Goal: Check status

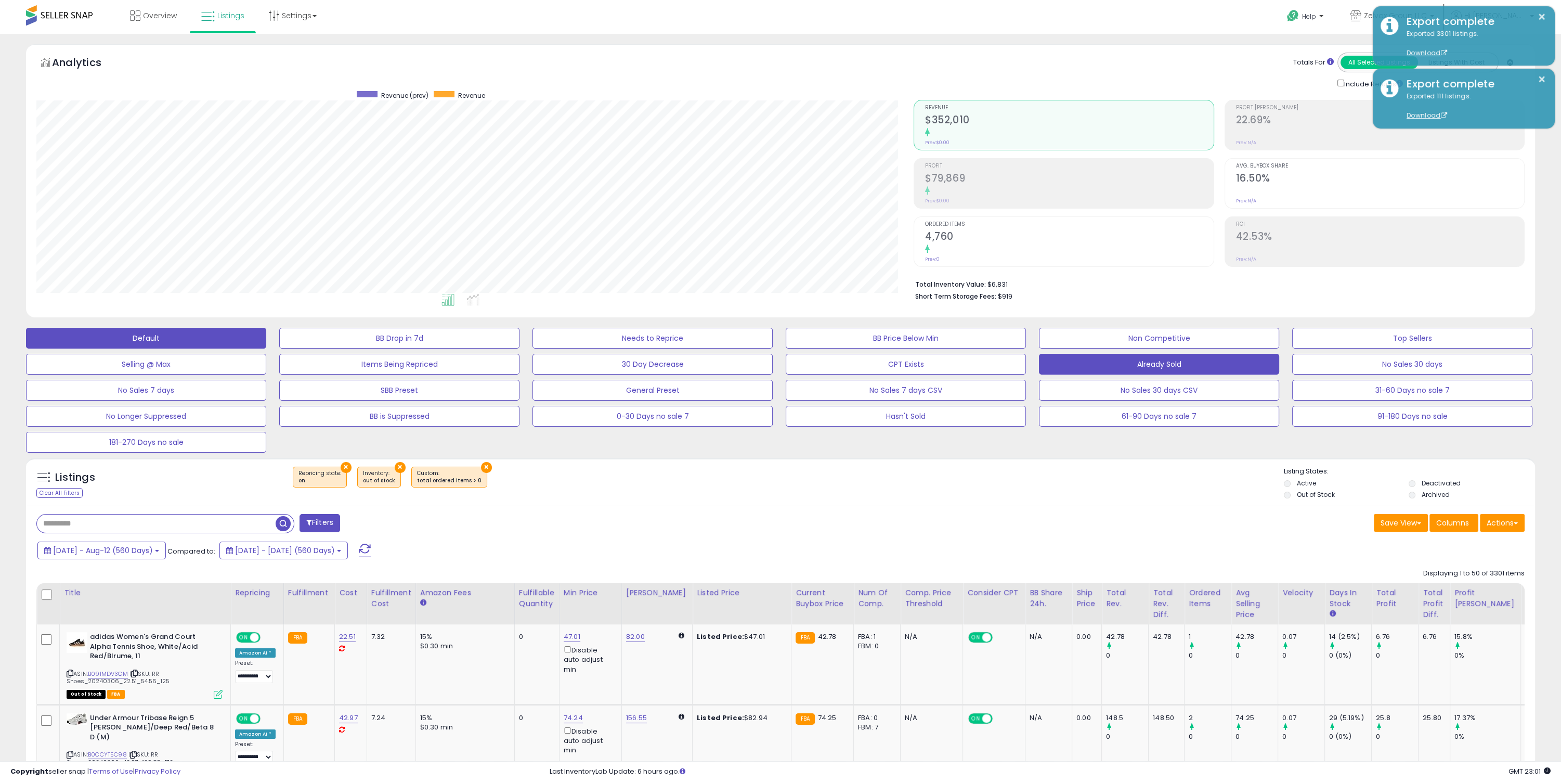
click at [157, 342] on button "Default" at bounding box center [146, 338] width 240 height 21
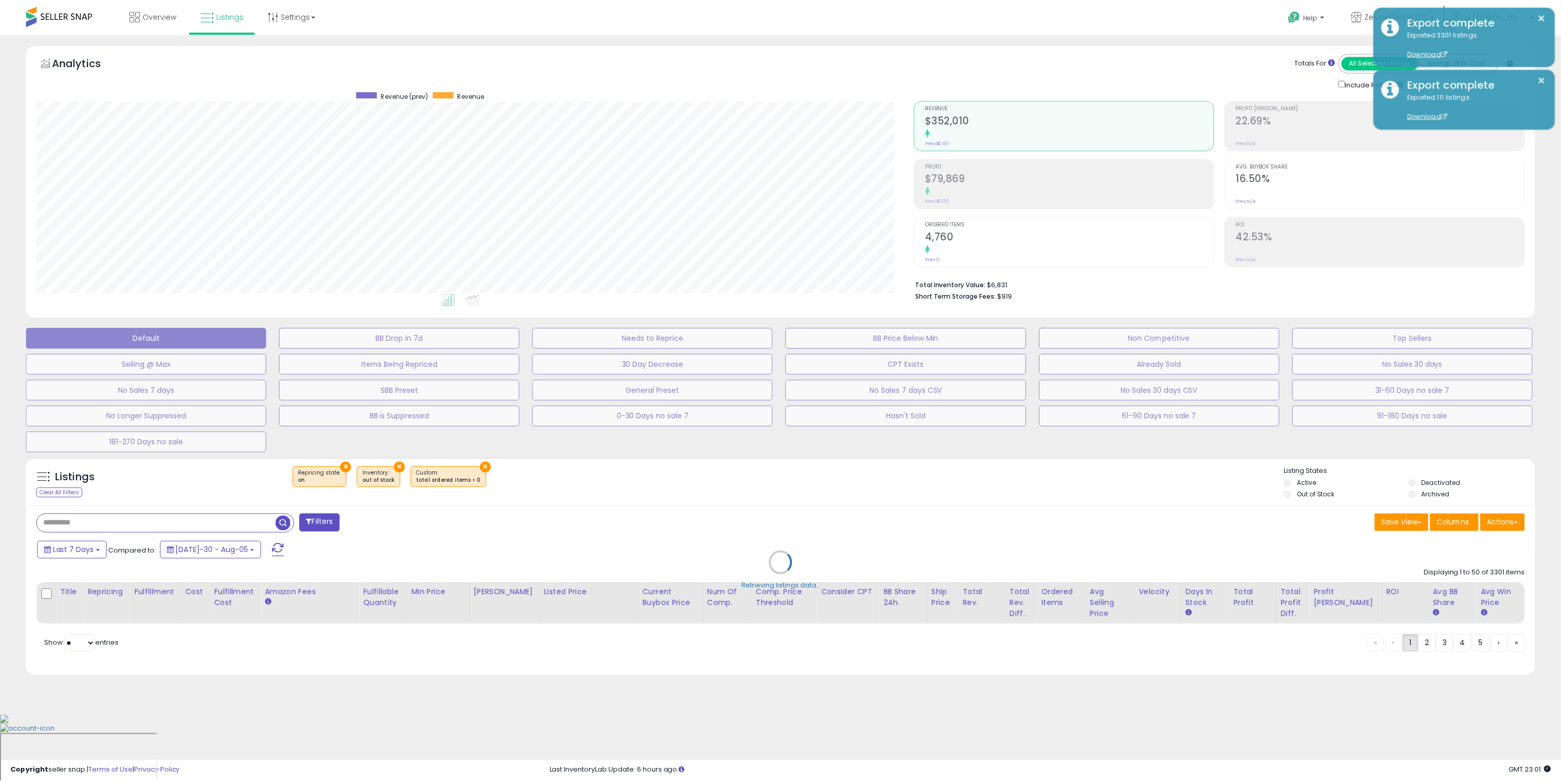
scroll to position [213, 881]
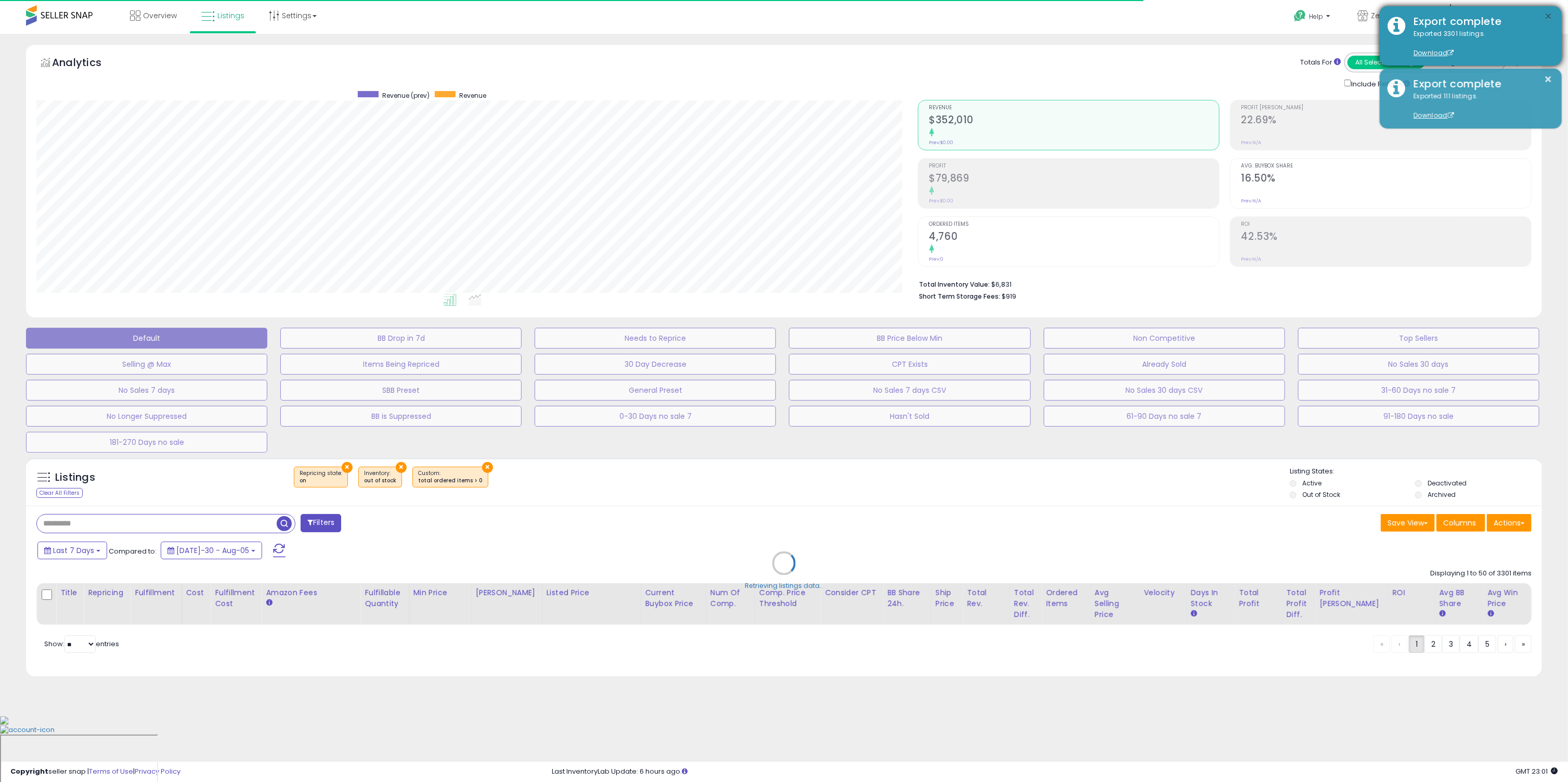
click at [1552, 18] on button "×" at bounding box center [1548, 16] width 8 height 13
select select "**"
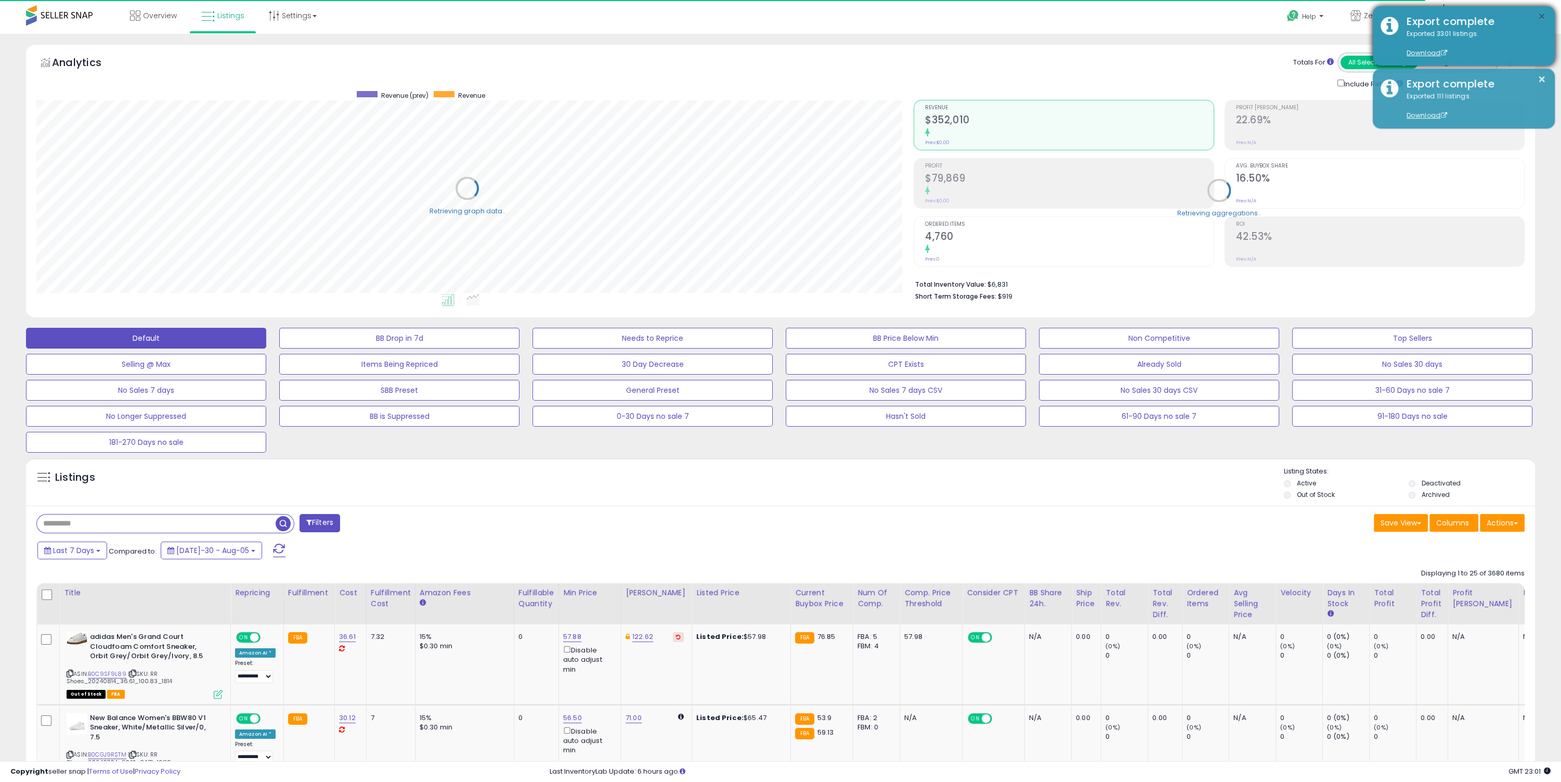
scroll to position [519749, 519085]
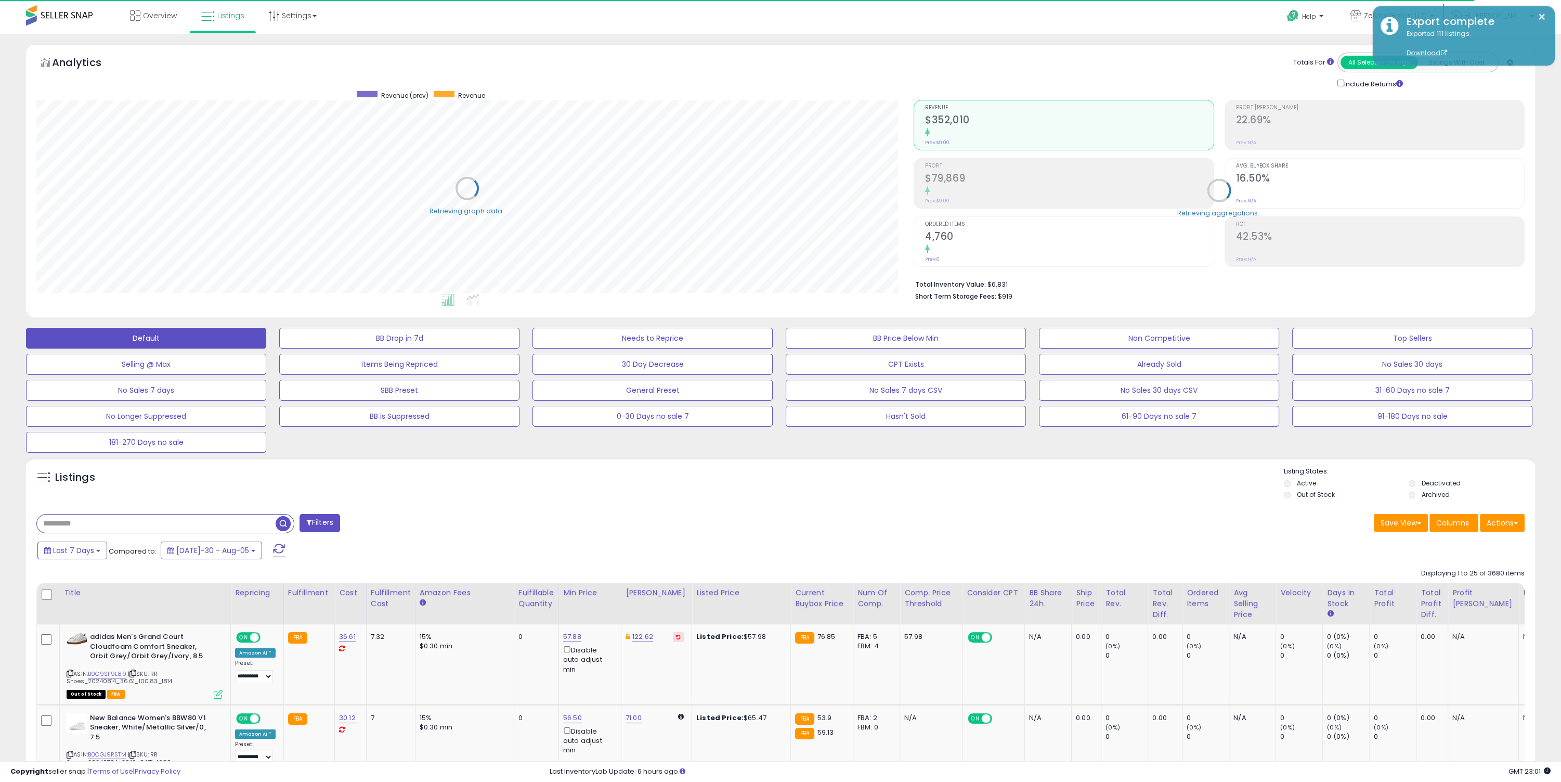
click at [1542, 77] on div "Include Returns" at bounding box center [1447, 83] width 234 height 12
click at [1543, 17] on button "×" at bounding box center [1542, 16] width 8 height 13
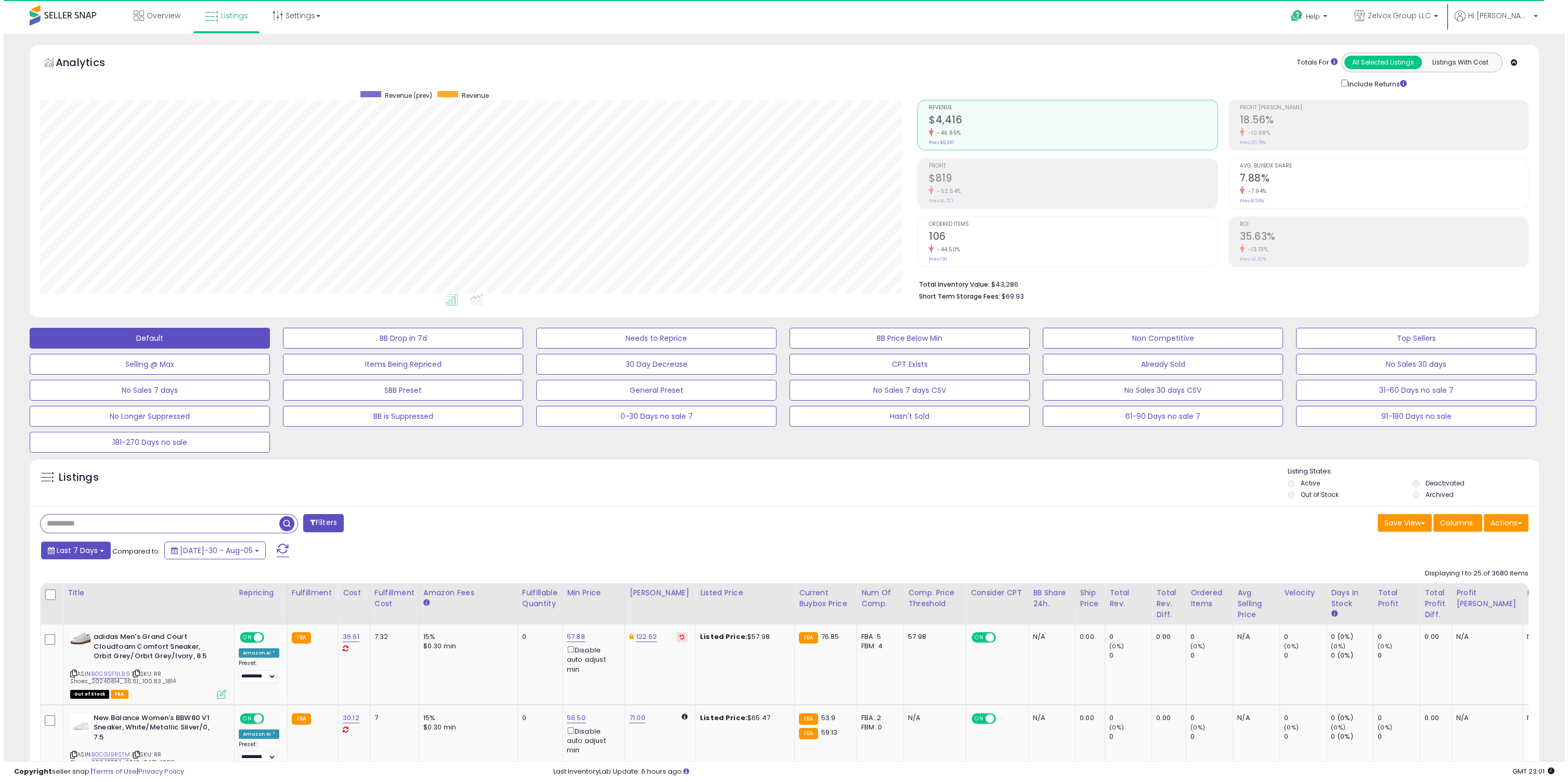
scroll to position [213, 877]
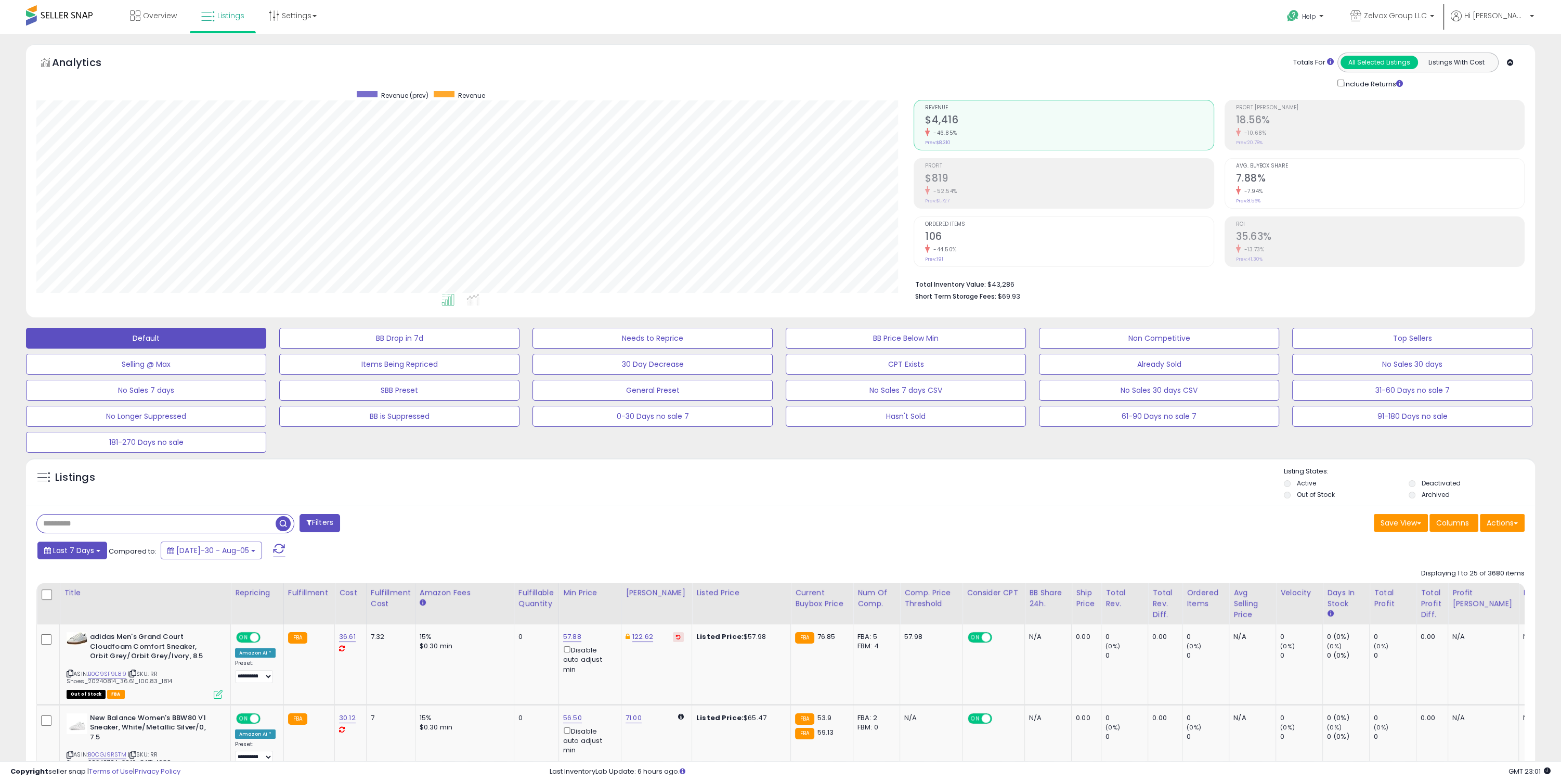
click at [94, 546] on button "Last 7 Days" at bounding box center [72, 550] width 70 height 18
type input "**********"
click at [103, 601] on li "Last 30 Days" at bounding box center [83, 596] width 83 height 14
click at [271, 549] on button "Apply" at bounding box center [281, 549] width 33 height 18
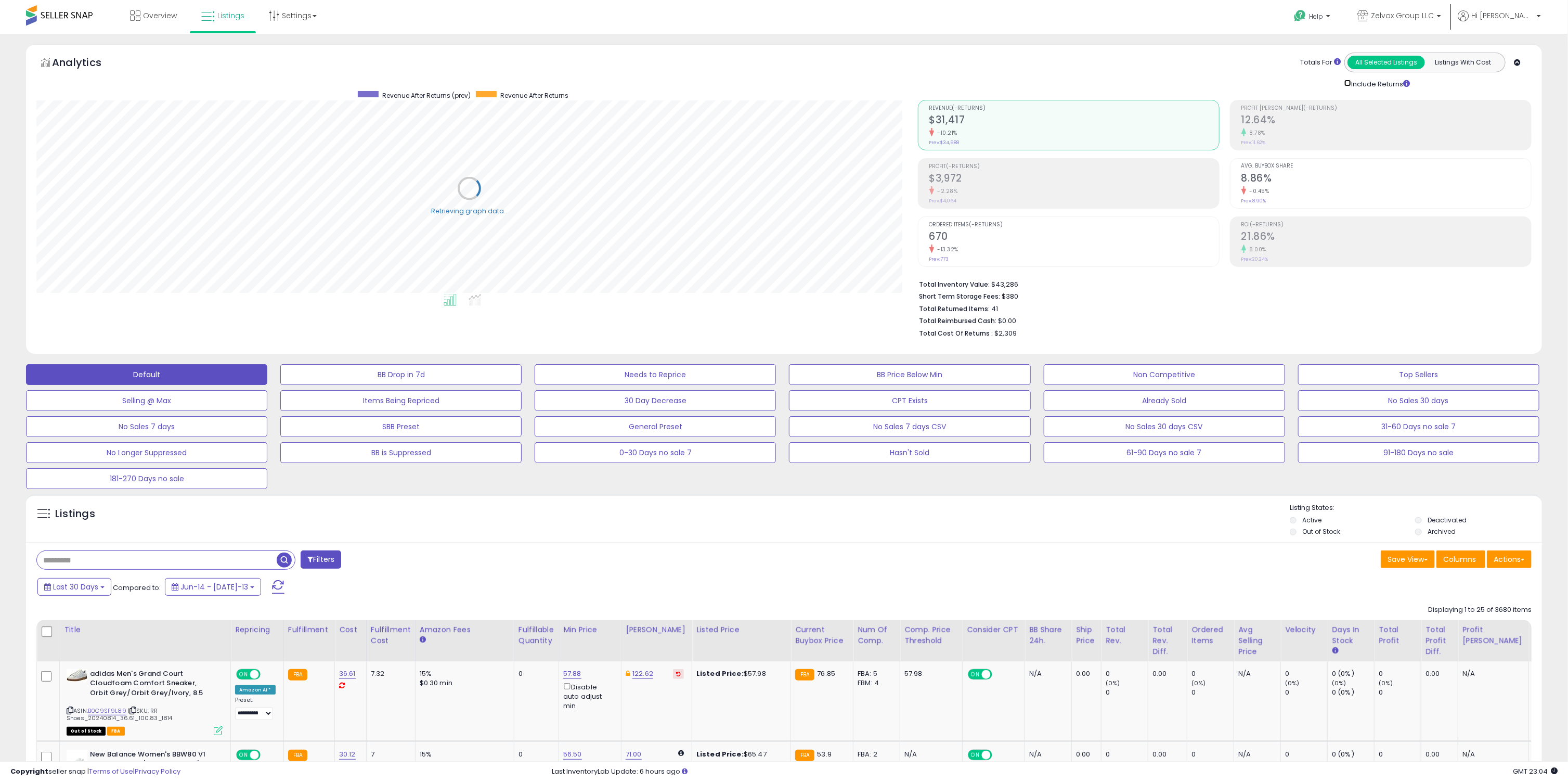
scroll to position [519749, 519085]
click at [1340, 86] on div "Include Returns" at bounding box center [1373, 83] width 86 height 12
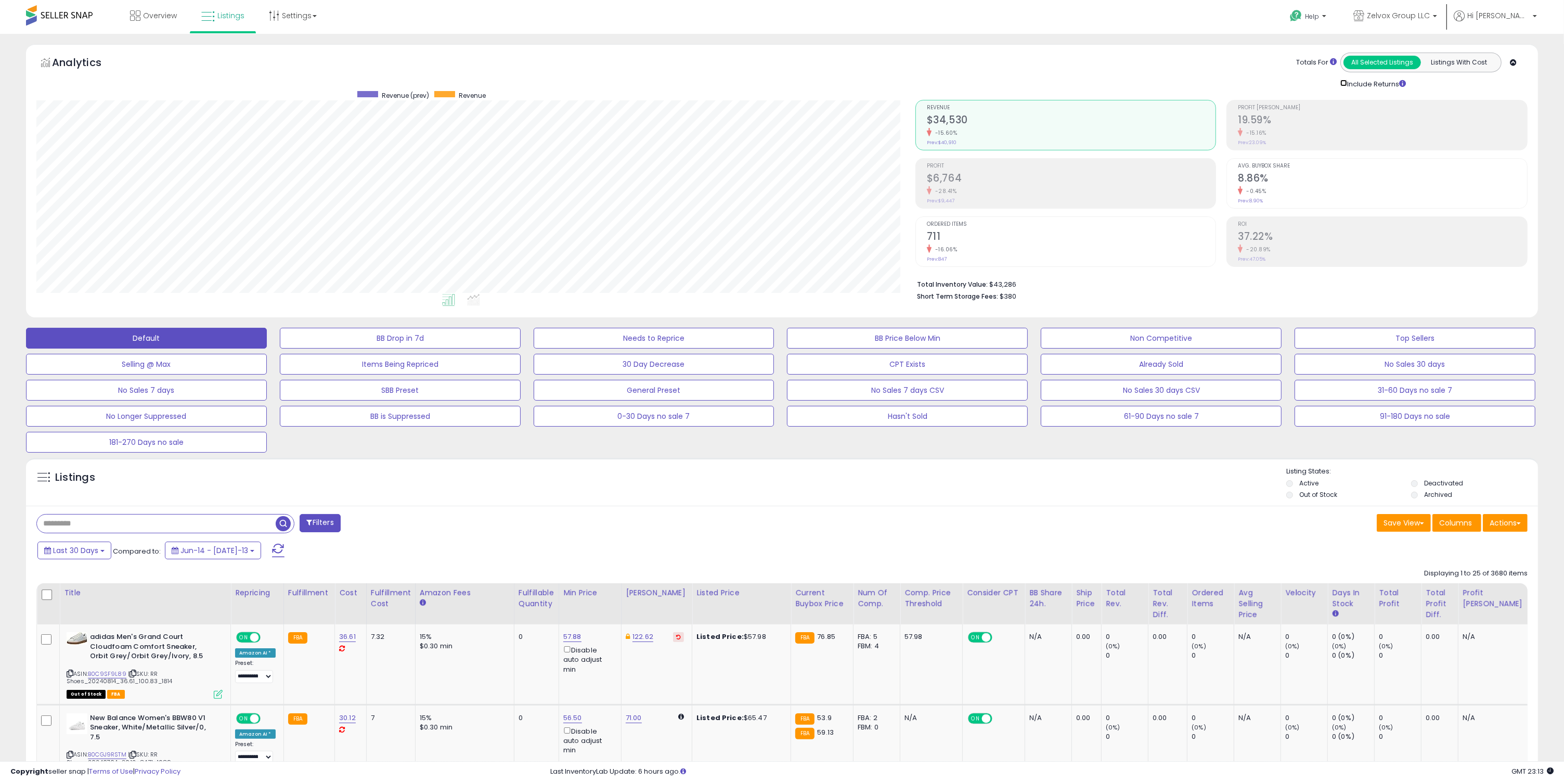
scroll to position [519749, 519083]
